Goal: Transaction & Acquisition: Purchase product/service

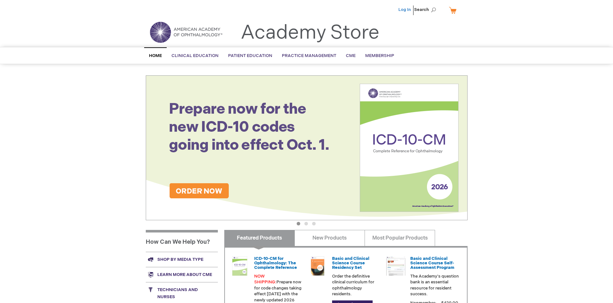
click at [405, 10] on link "Log In" at bounding box center [405, 9] width 13 height 5
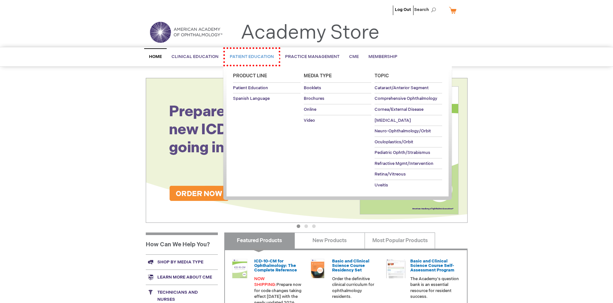
click at [249, 56] on span "Patient Education" at bounding box center [252, 56] width 44 height 5
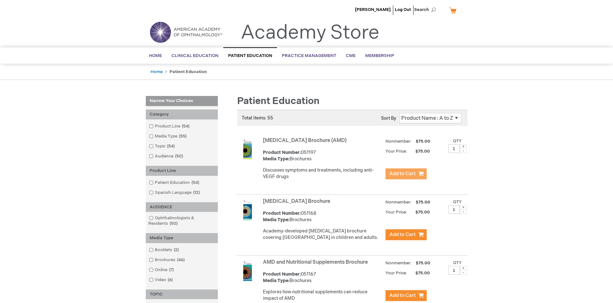
click at [406, 174] on span "Add to Cart" at bounding box center [403, 174] width 26 height 6
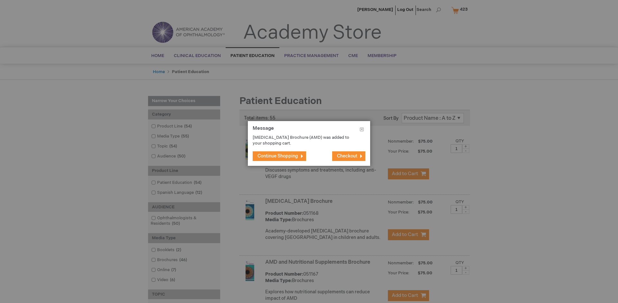
click at [278, 156] on span "Continue Shopping" at bounding box center [278, 155] width 41 height 5
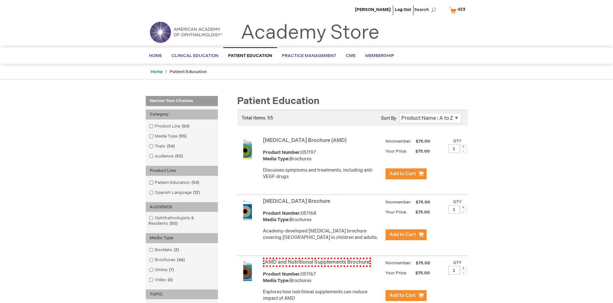
click at [317, 267] on link "AMD and Nutritional Supplements Brochure" at bounding box center [317, 262] width 108 height 9
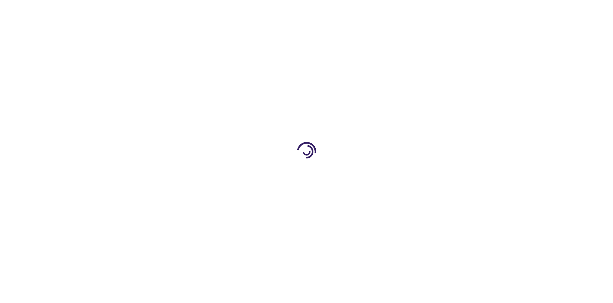
type input "1"
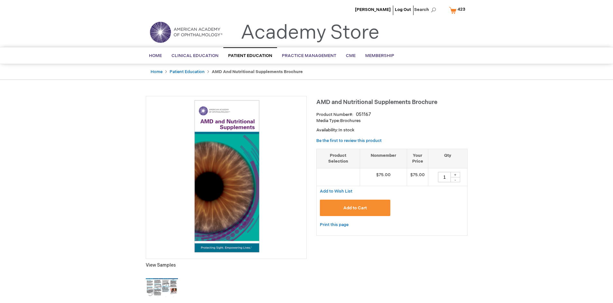
click at [355, 208] on span "Add to Cart" at bounding box center [356, 207] width 24 height 5
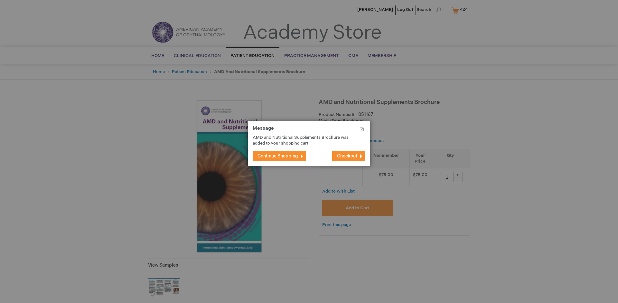
click at [278, 156] on span "Continue Shopping" at bounding box center [278, 155] width 41 height 5
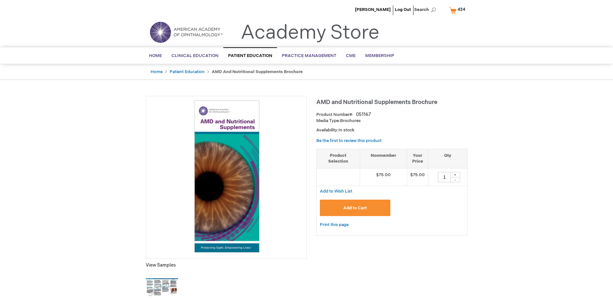
click at [458, 10] on span "424" at bounding box center [462, 9] width 8 height 5
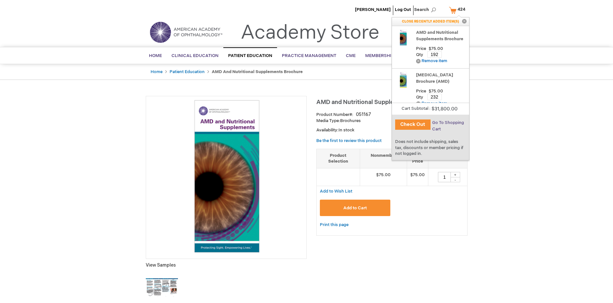
click at [448, 123] on span "Go To Shopping Cart" at bounding box center [448, 126] width 32 height 12
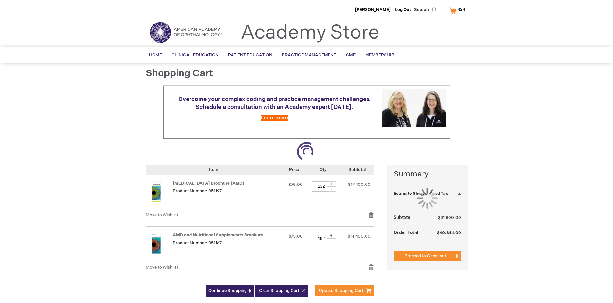
select select "US"
select select "41"
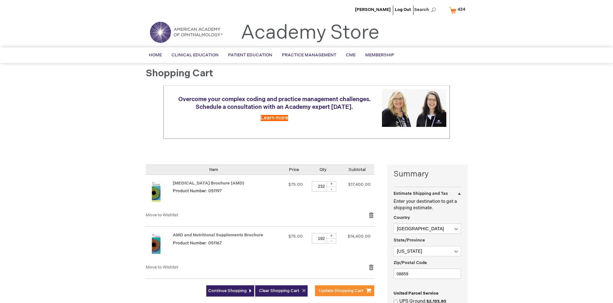
scroll to position [146, 0]
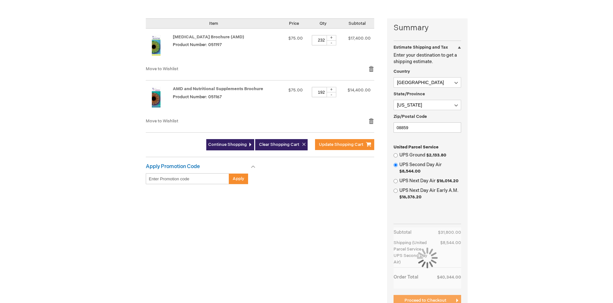
click at [425, 300] on span "Proceed to Checkout" at bounding box center [426, 300] width 42 height 5
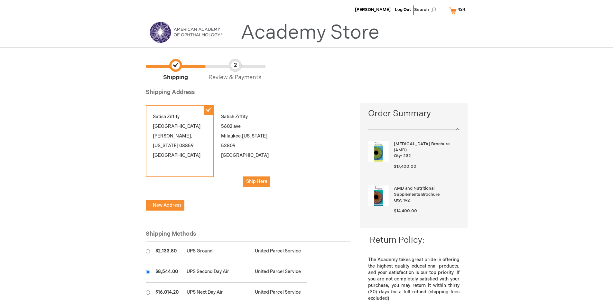
click at [148, 272] on input "radio" at bounding box center [148, 272] width 4 height 4
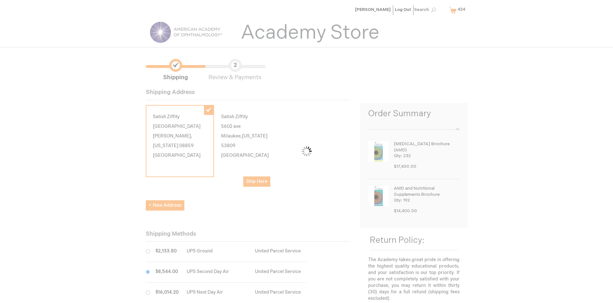
scroll to position [32, 0]
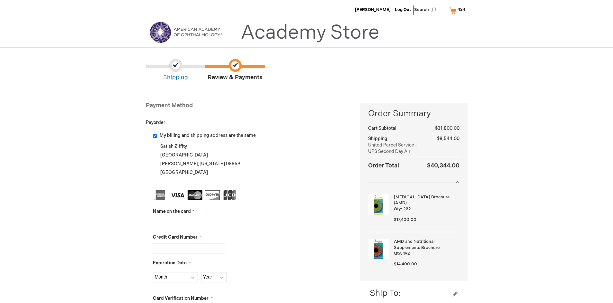
click at [189, 222] on input "Name on the card" at bounding box center [189, 222] width 72 height 10
